Goal: Find specific page/section: Find specific page/section

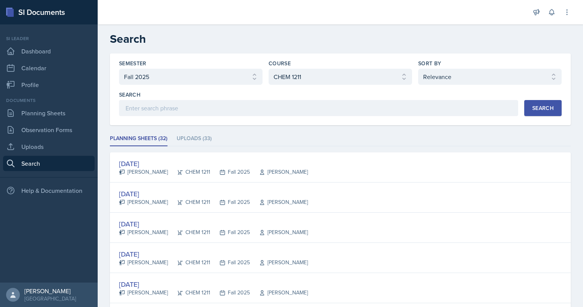
select select "2bed604d-1099-4043-b1bc-2365e8740244"
select select "3d8cb279-65cd-49af-8cf0-21e75e9e675e"
select select "1"
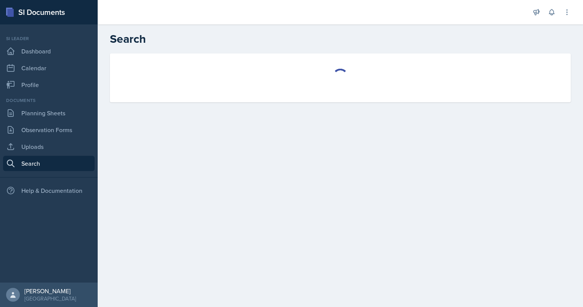
select select "all"
select select "1"
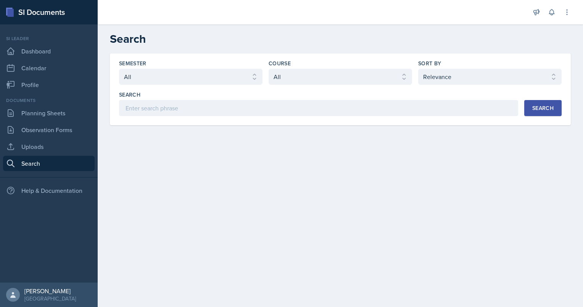
click at [174, 68] on div "Semester Select semester All Fall 2025 Summer 2025 Spring 2025 Fall 2024 Summer…" at bounding box center [190, 72] width 143 height 25
click at [174, 74] on select "Select semester All Fall 2025 Summer 2025 Spring 2025 Fall 2024 Summer 2024 Spr…" at bounding box center [190, 77] width 143 height 16
select select "2bed604d-1099-4043-b1bc-2365e8740244"
click at [119, 69] on select "Select semester All Fall 2025 Summer 2025 Spring 2025 Fall 2024 Summer 2024 Spr…" at bounding box center [190, 77] width 143 height 16
click at [295, 75] on select "Select course All ACCT 2101 ACCT 2102 ACCT 4050 ANTH 1102 ANTH 3301 ARCH 1000 A…" at bounding box center [340, 77] width 143 height 16
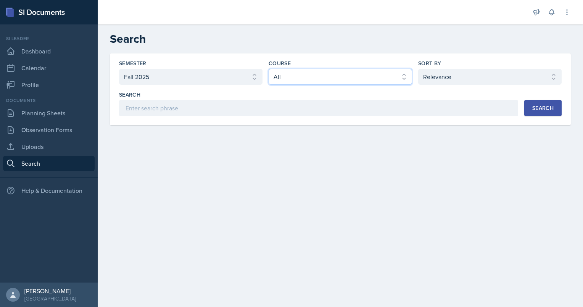
select select "3d8cb279-65cd-49af-8cf0-21e75e9e675e"
click at [269, 69] on select "Select course All ACCT 2101 ACCT 2102 ACCT 4050 ANTH 1102 ANTH 3301 ARCH 1000 A…" at bounding box center [340, 77] width 143 height 16
click at [529, 114] on button "Search" at bounding box center [542, 108] width 37 height 16
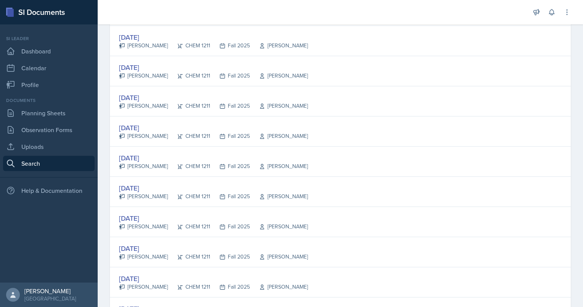
scroll to position [855, 0]
